Goal: Task Accomplishment & Management: Manage account settings

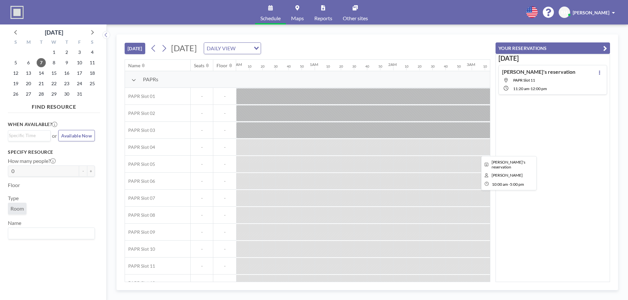
scroll to position [0, 798]
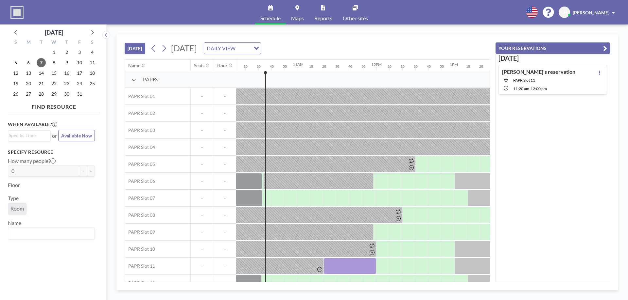
scroll to position [0, 798]
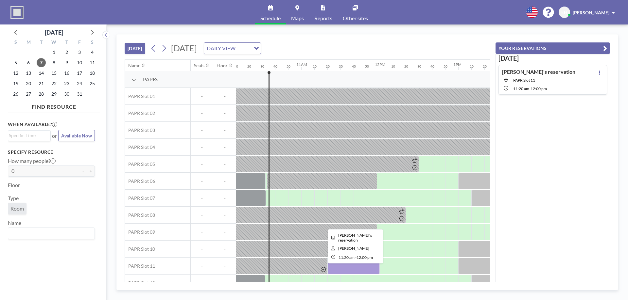
click at [357, 268] on div at bounding box center [353, 266] width 52 height 16
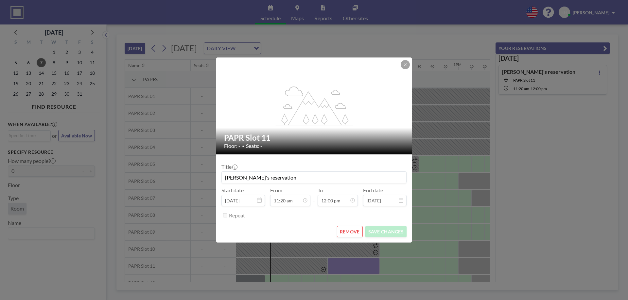
scroll to position [838, 0]
click at [406, 65] on icon at bounding box center [405, 65] width 4 height 4
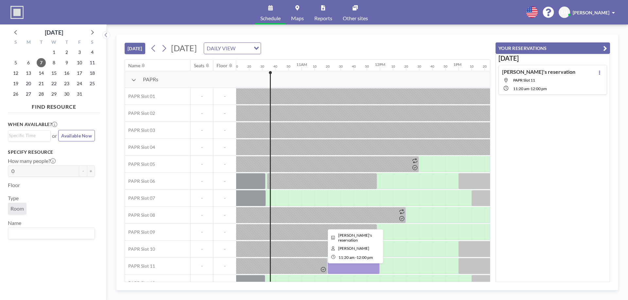
click at [354, 266] on div at bounding box center [353, 266] width 52 height 16
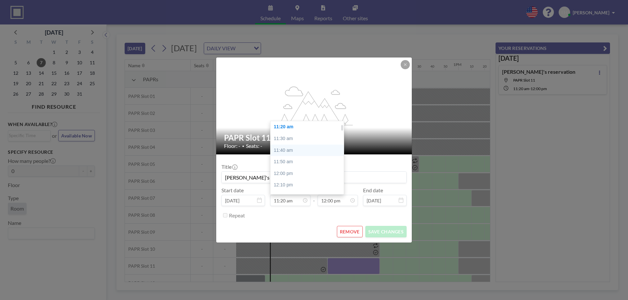
scroll to position [14, 0]
click at [295, 127] on div "10:50 am" at bounding box center [308, 125] width 76 height 12
type input "10:50 am"
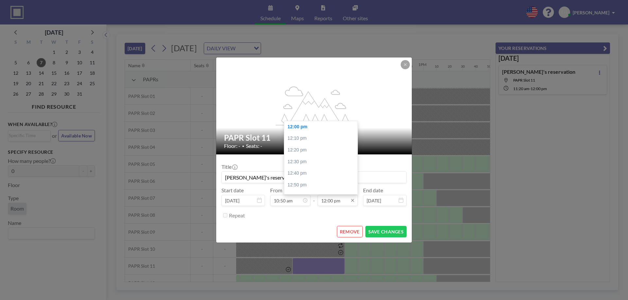
scroll to position [0, 837]
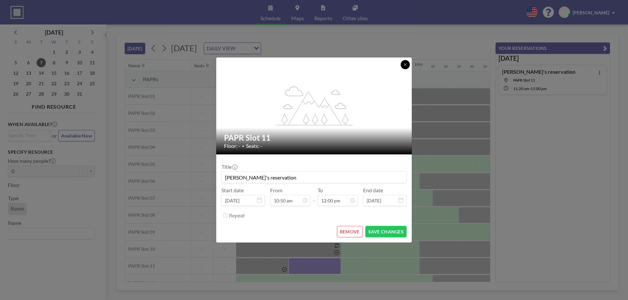
click at [406, 66] on icon at bounding box center [405, 65] width 4 height 4
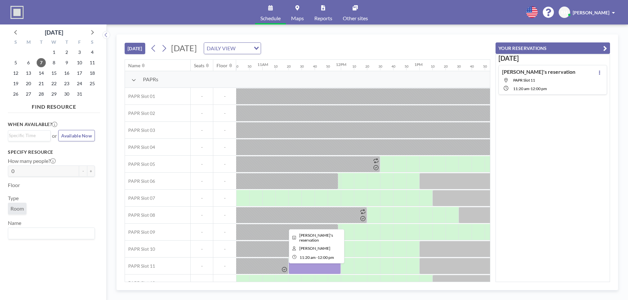
click at [317, 268] on div at bounding box center [314, 266] width 52 height 16
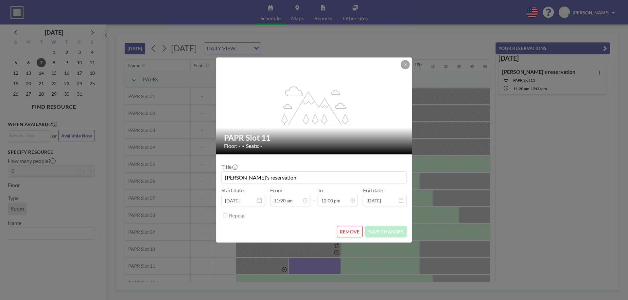
click at [350, 234] on button "REMOVE" at bounding box center [350, 231] width 26 height 11
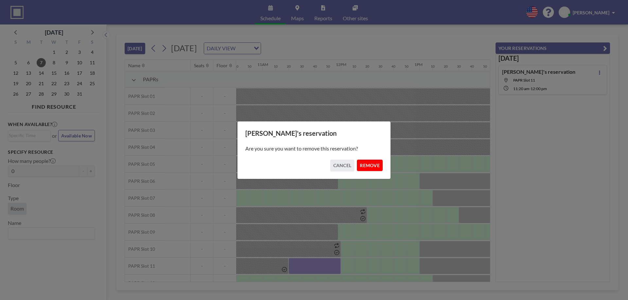
click at [367, 164] on button "REMOVE" at bounding box center [370, 165] width 26 height 11
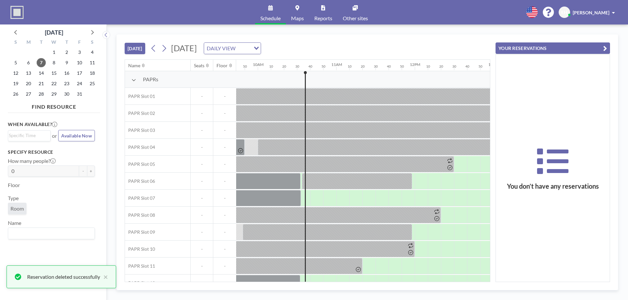
scroll to position [0, 756]
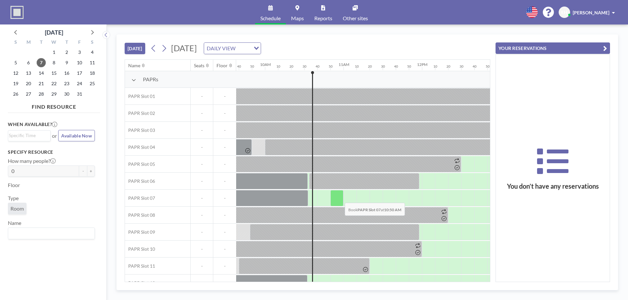
click at [339, 198] on div at bounding box center [336, 198] width 13 height 16
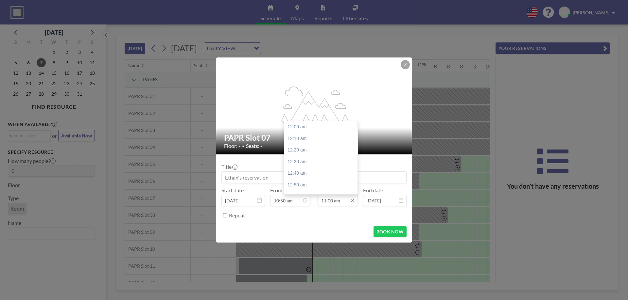
scroll to position [768, 0]
click at [344, 201] on input "11:00 am" at bounding box center [337, 200] width 40 height 11
click at [309, 163] on div "12:00 pm" at bounding box center [322, 165] width 76 height 12
type input "12:00 pm"
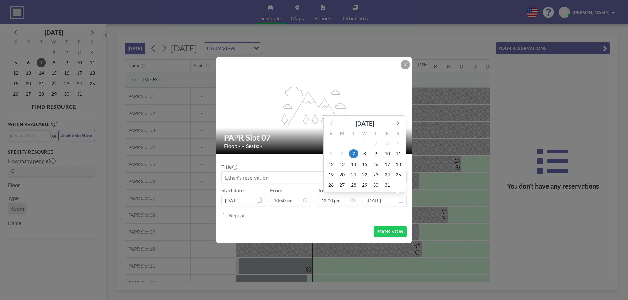
scroll to position [838, 0]
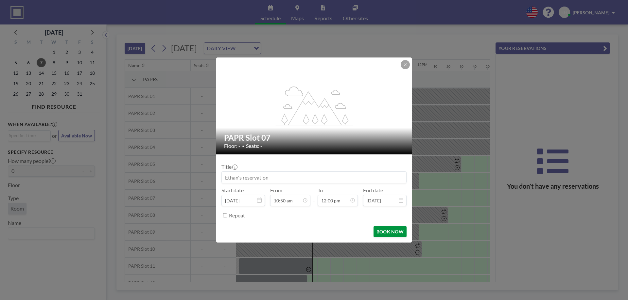
click at [385, 231] on button "BOOK NOW" at bounding box center [389, 231] width 33 height 11
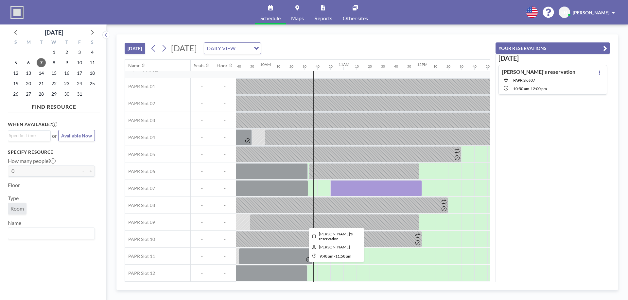
scroll to position [0, 756]
